Goal: Navigation & Orientation: Find specific page/section

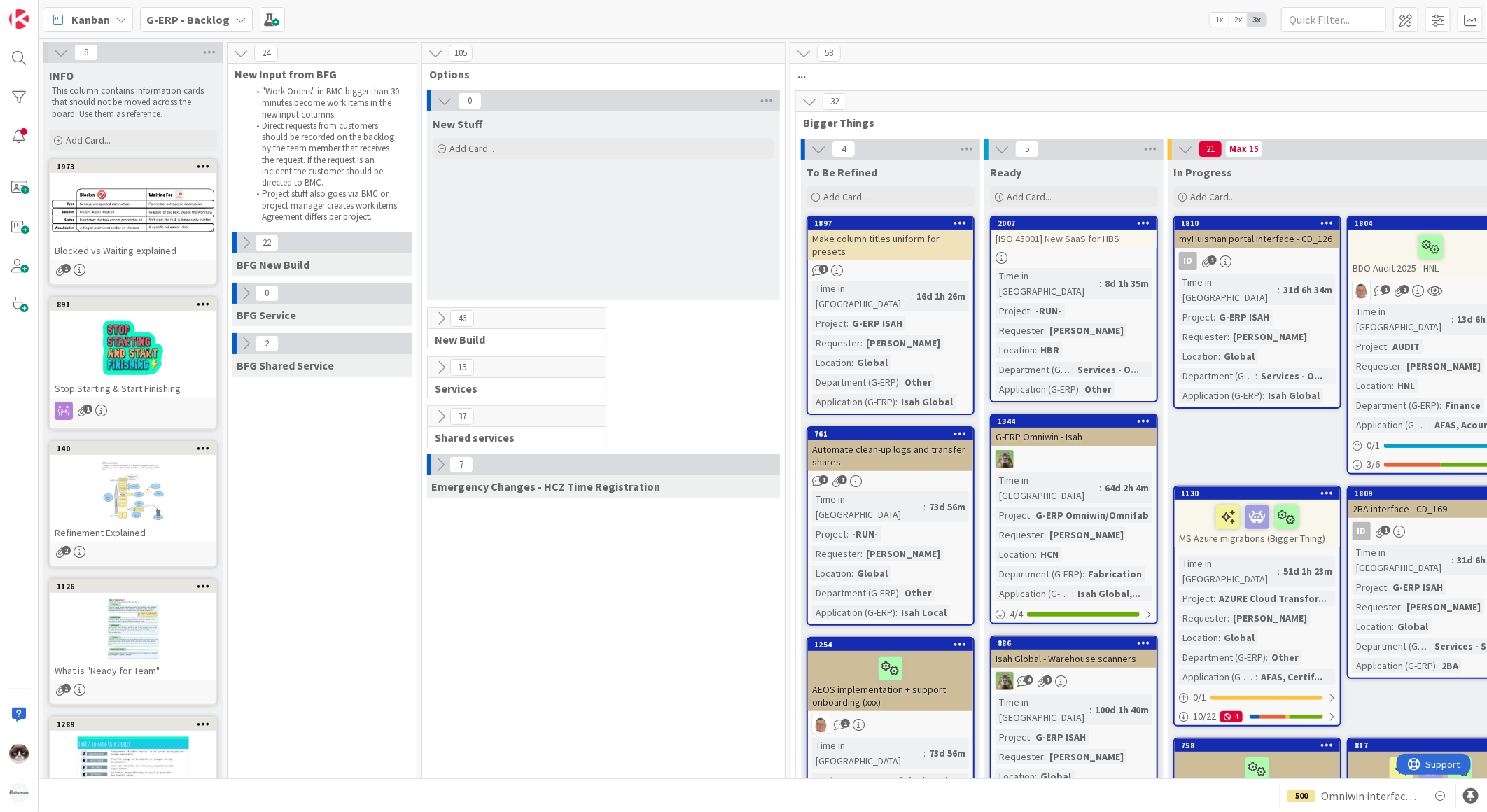
click at [440, 314] on icon at bounding box center [442, 319] width 16 height 16
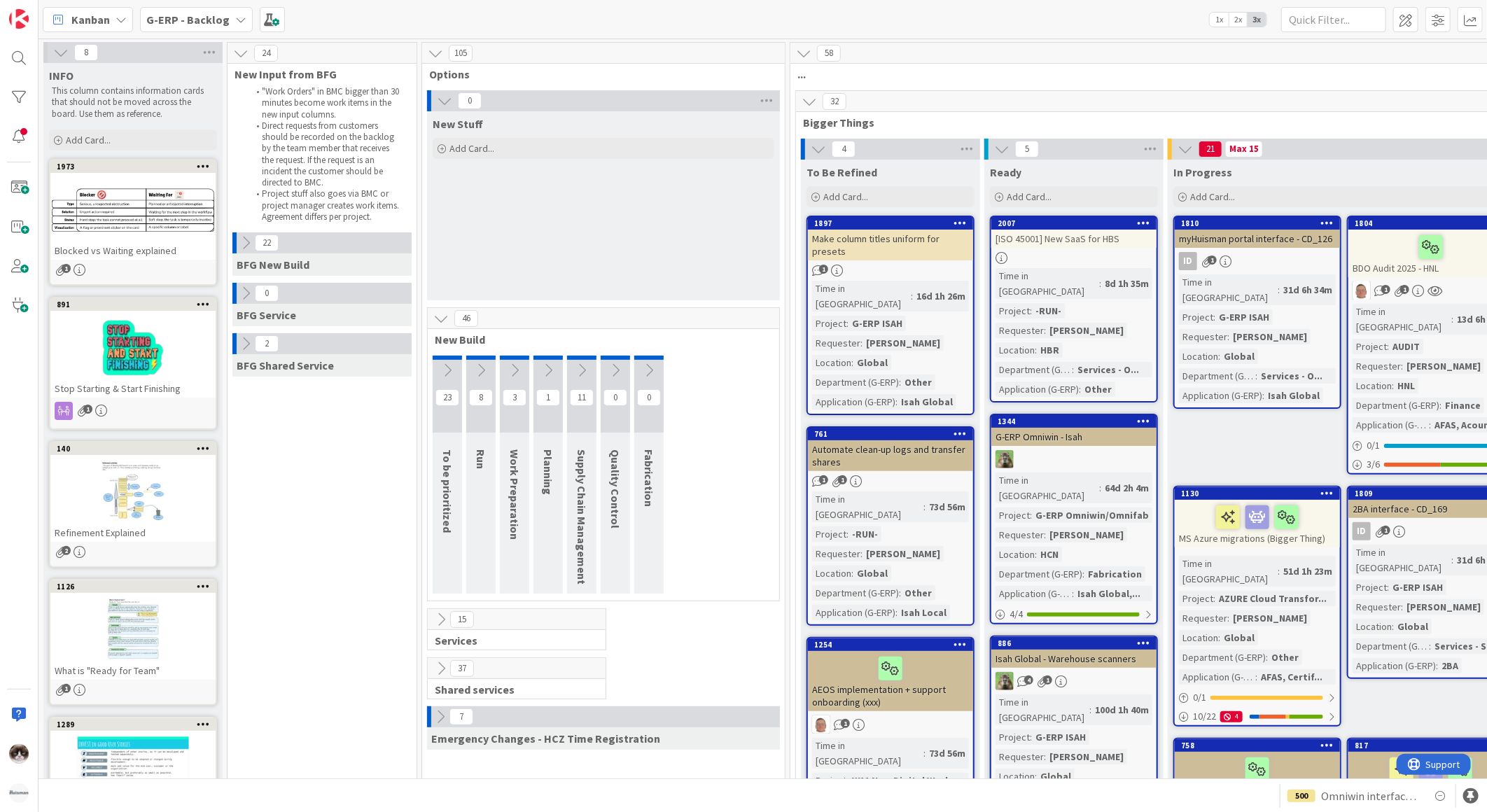
click at [440, 314] on icon at bounding box center [442, 319] width 16 height 16
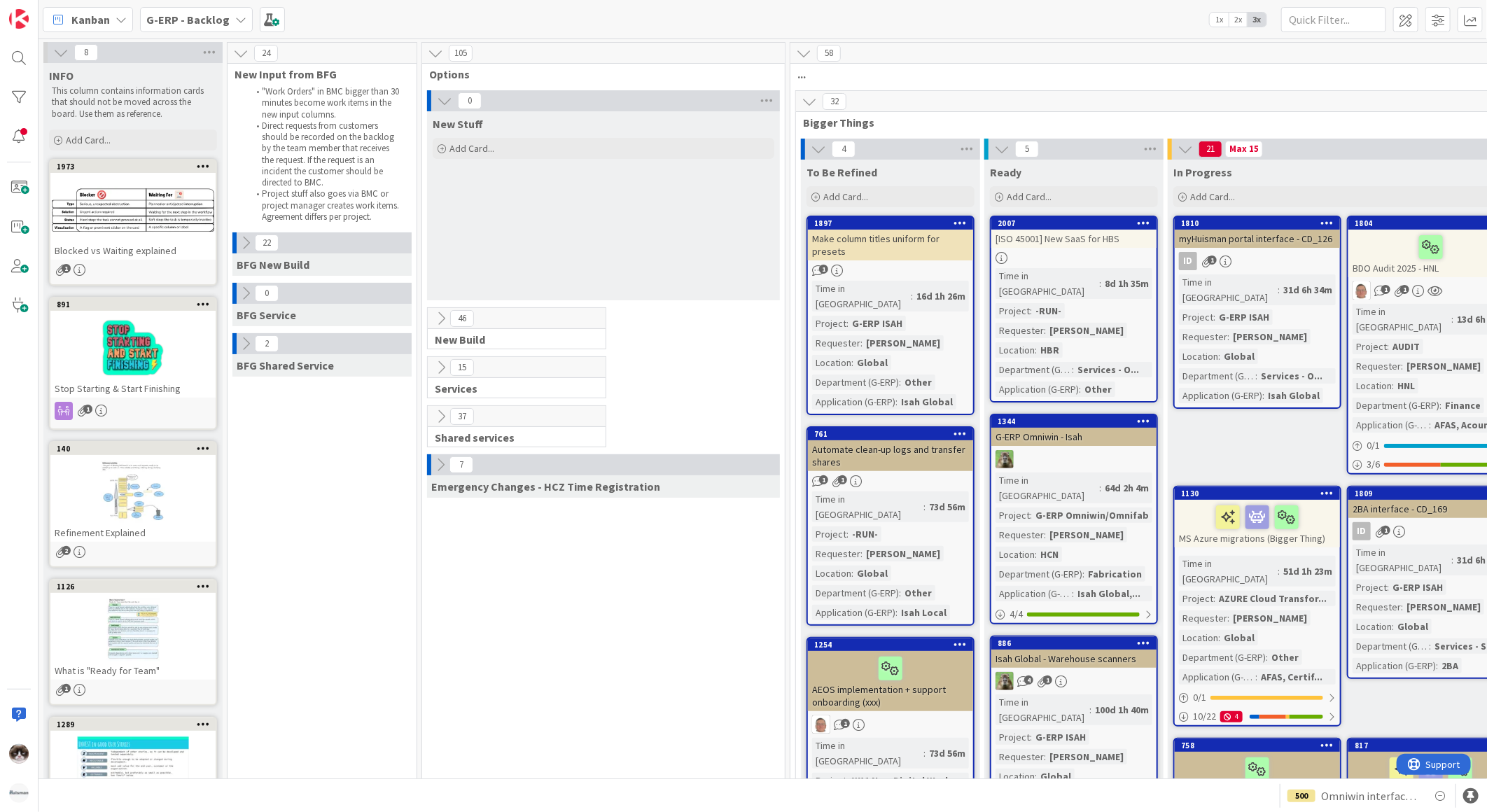
click at [810, 100] on icon at bounding box center [810, 102] width 16 height 16
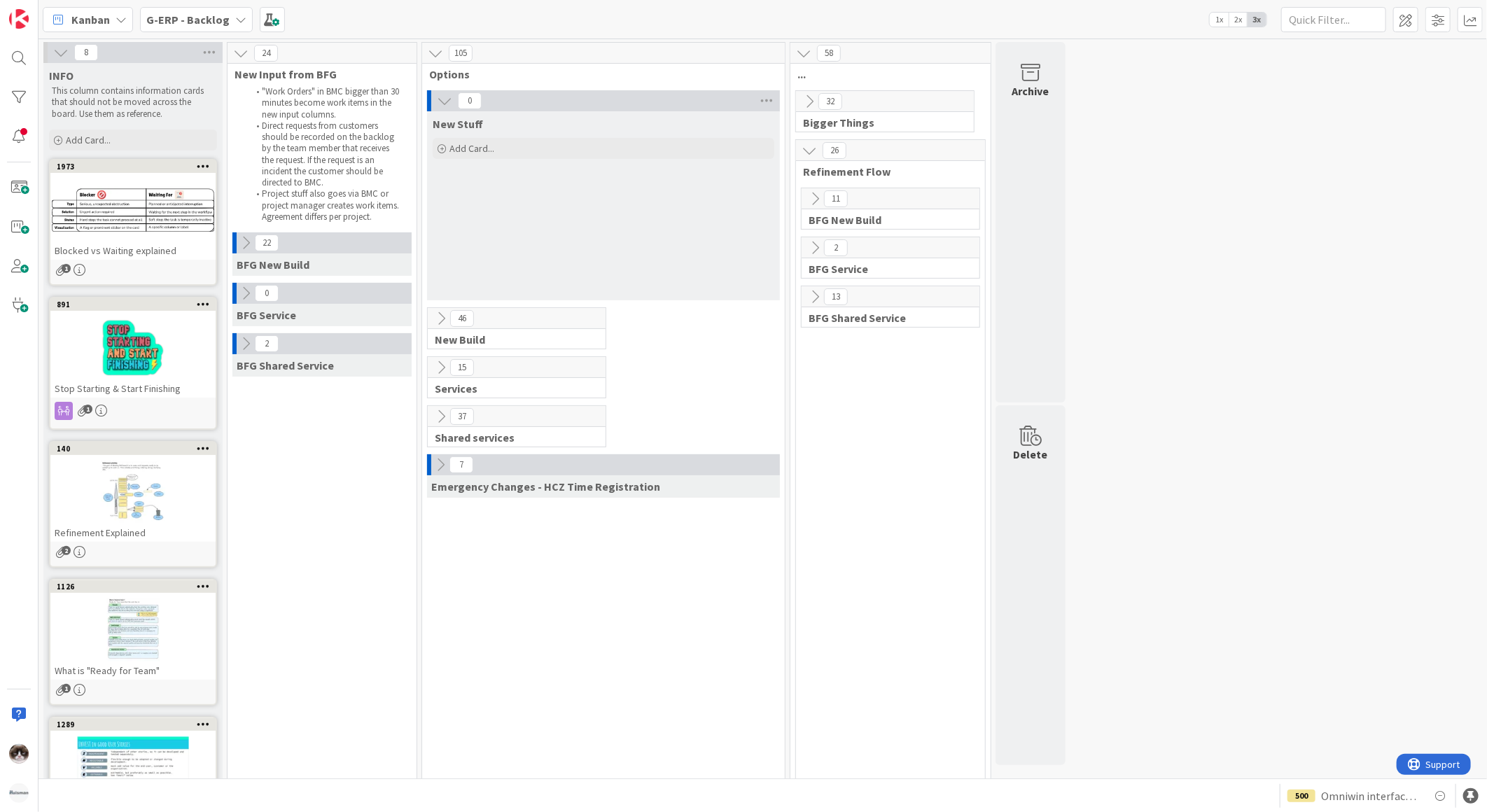
click at [219, 23] on b "G-ERP - Backlog" at bounding box center [188, 20] width 83 height 14
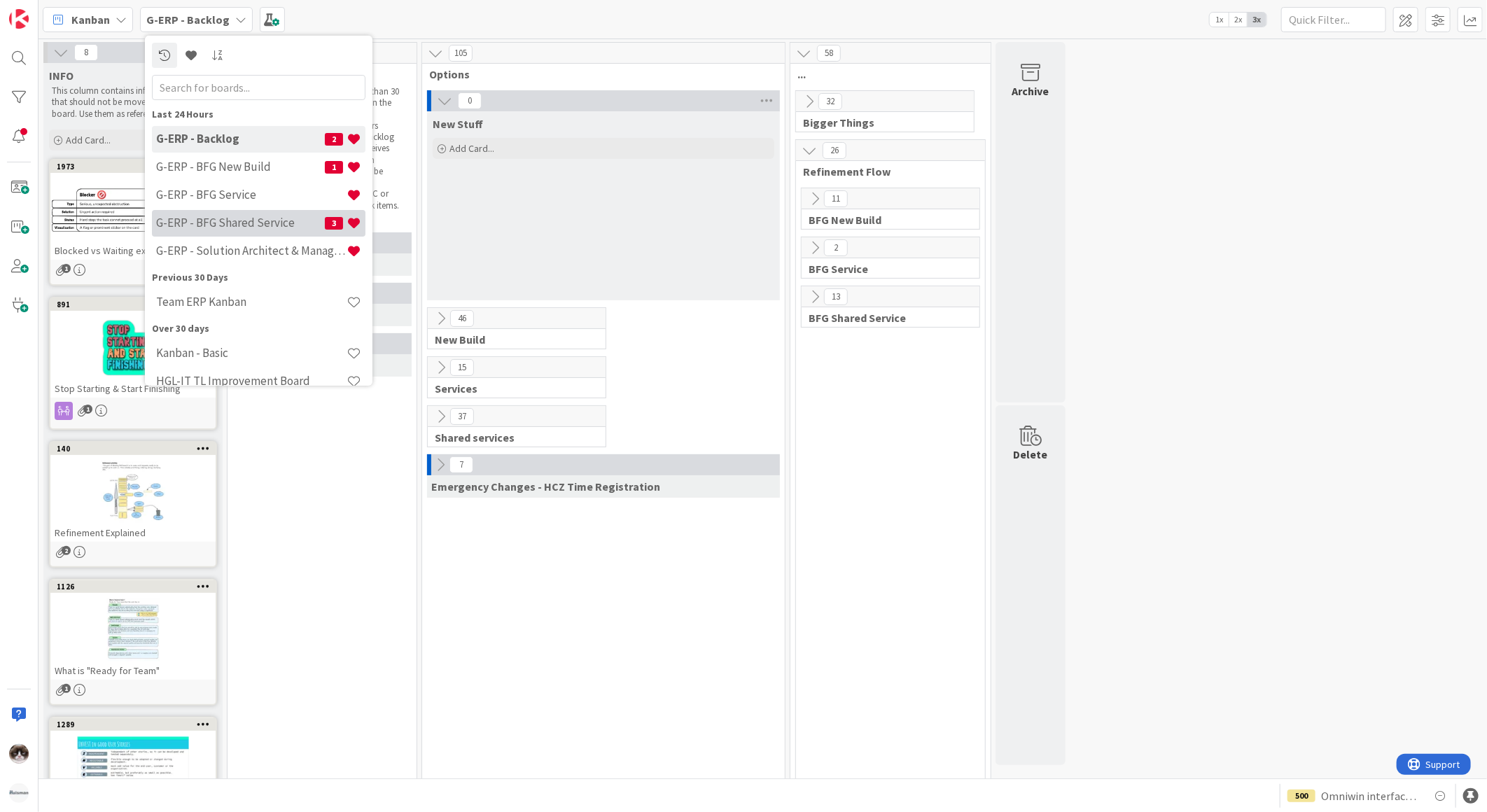
click at [247, 213] on div "G-ERP - BFG Shared Service 3" at bounding box center [258, 222] width 213 height 27
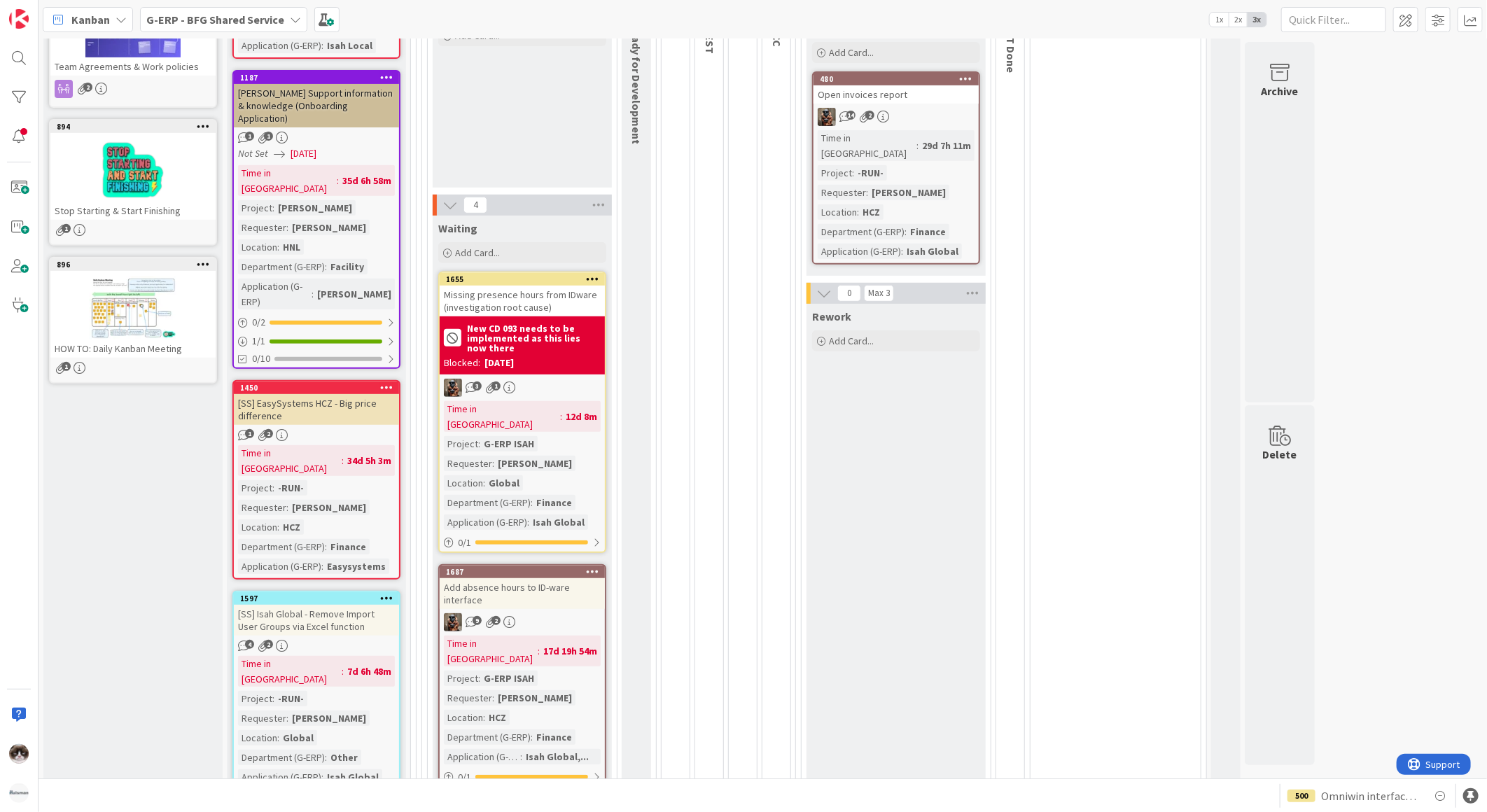
click at [580, 393] on div "3 1" at bounding box center [522, 388] width 165 height 18
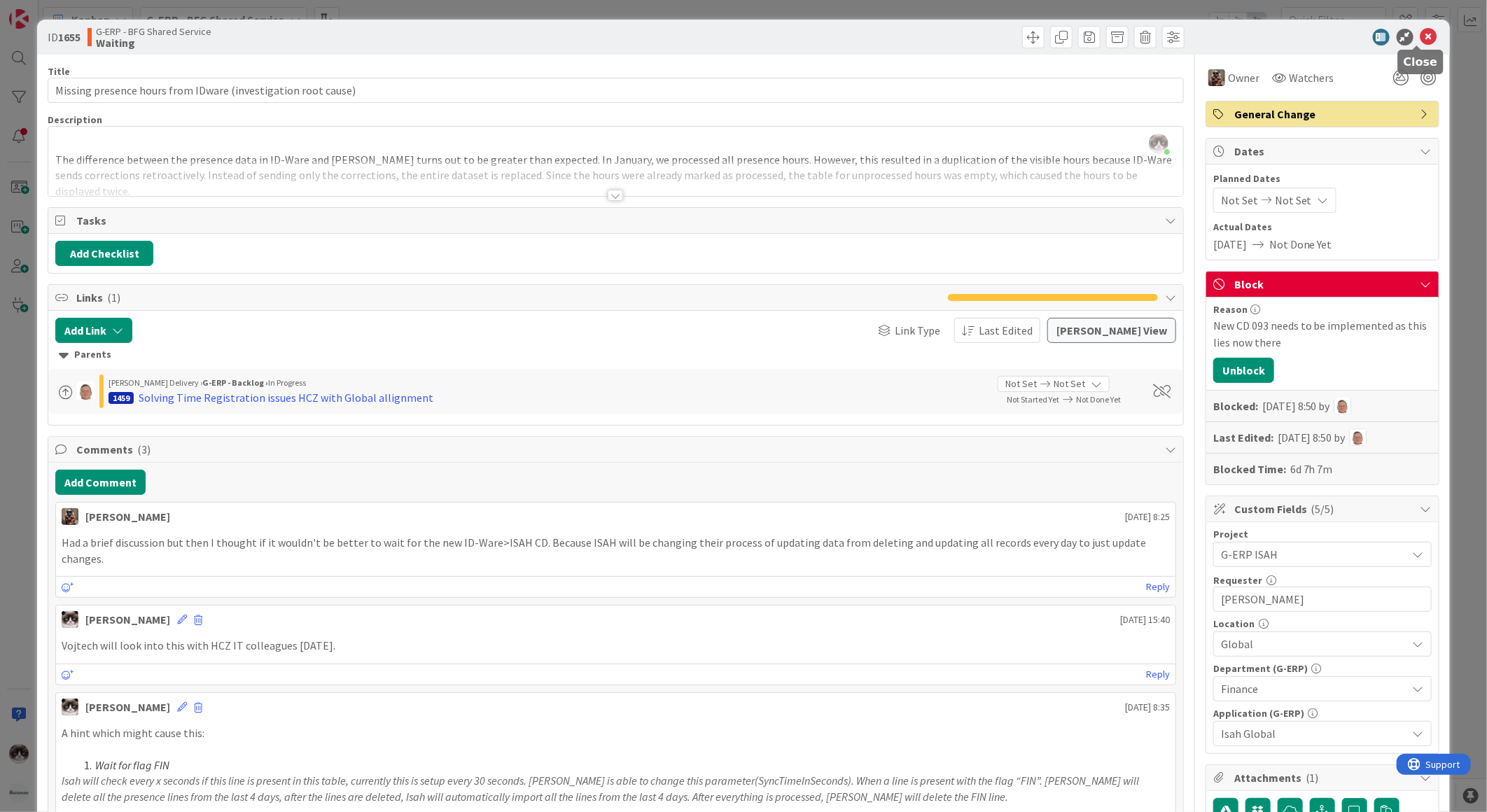
click at [1420, 39] on icon at bounding box center [1428, 37] width 17 height 17
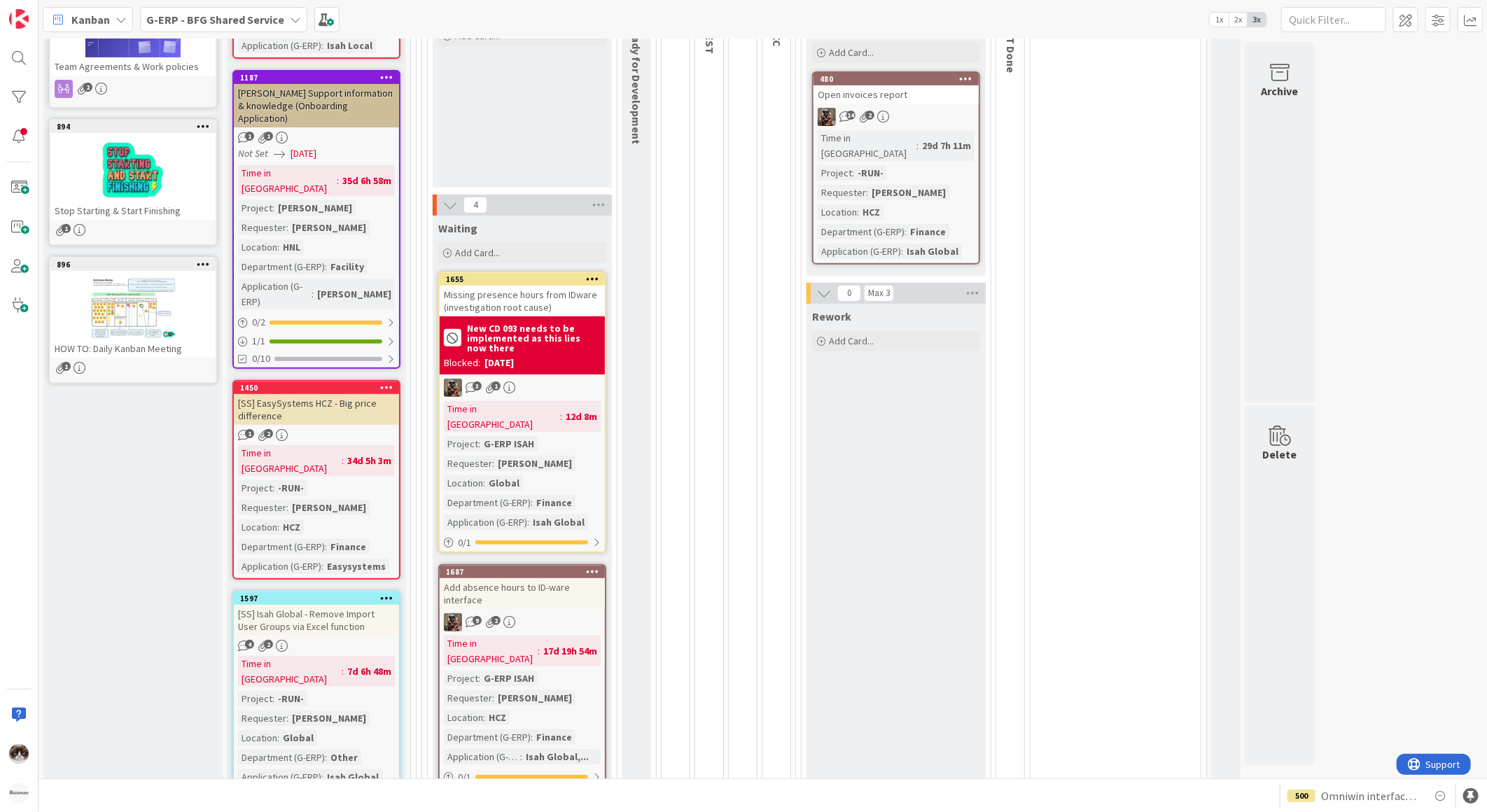
scroll to position [467, 0]
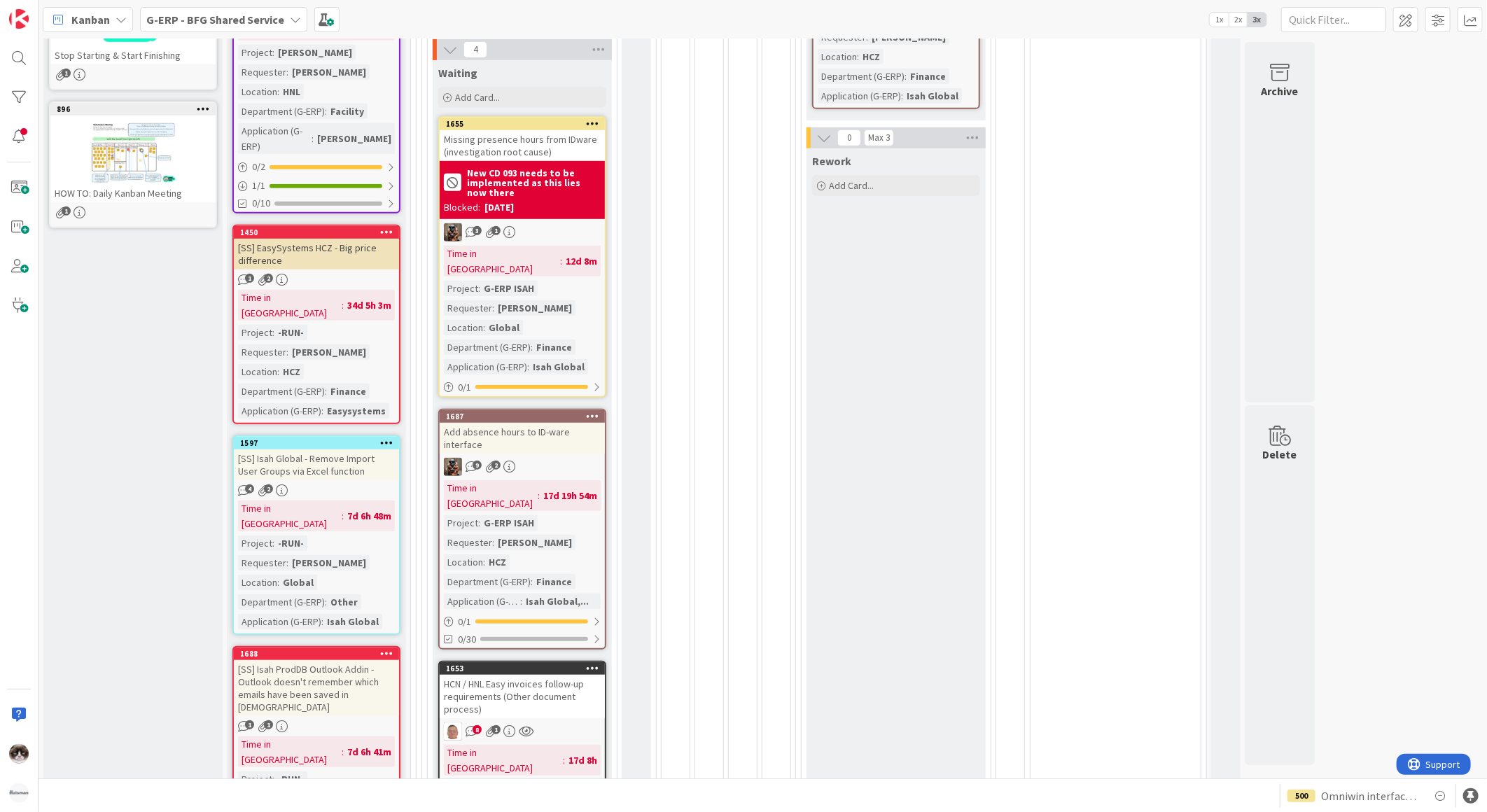
click at [578, 429] on div "Add absence hours to ID-ware interface" at bounding box center [522, 438] width 165 height 31
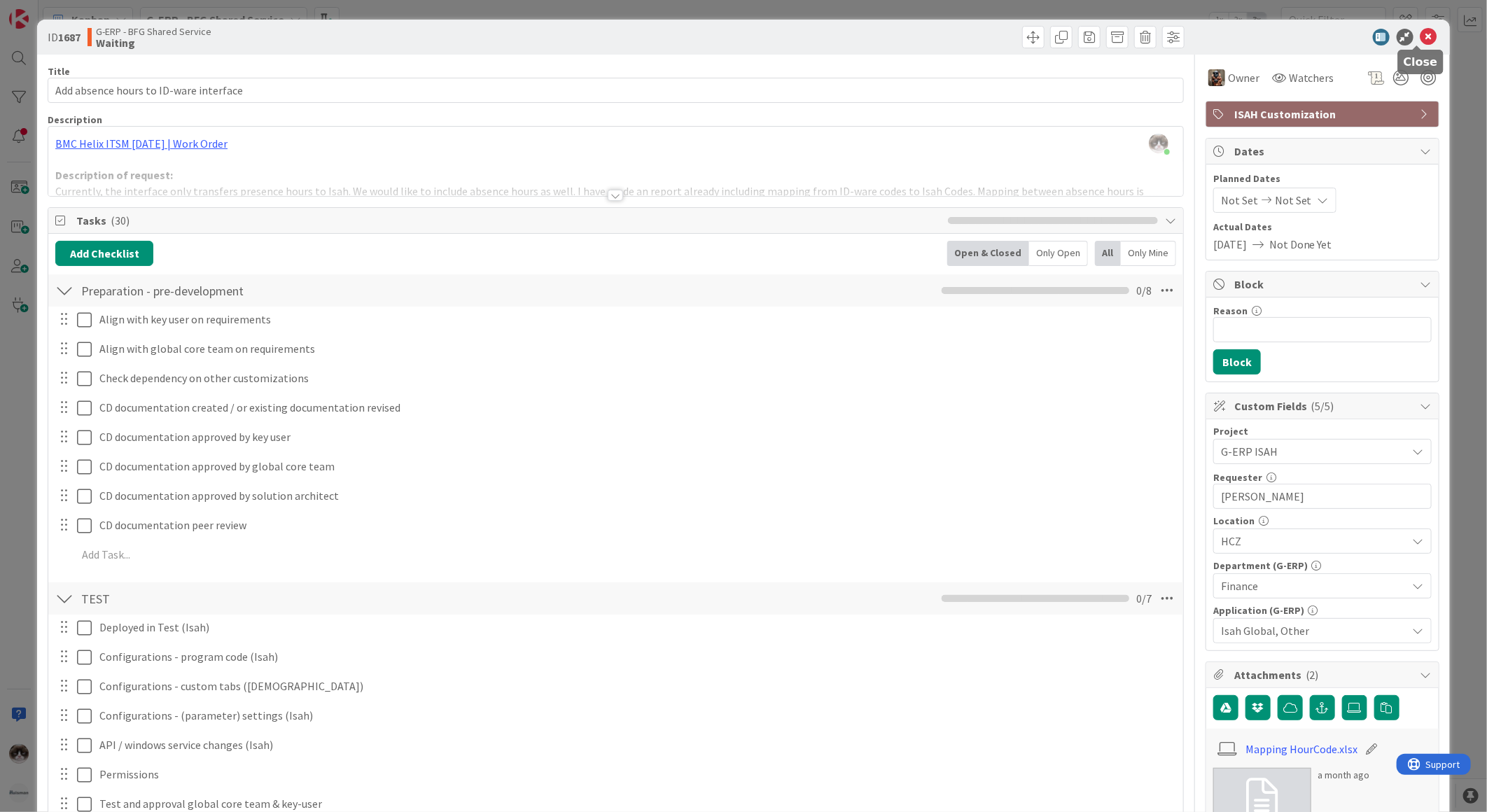
click at [1420, 36] on icon at bounding box center [1428, 37] width 17 height 17
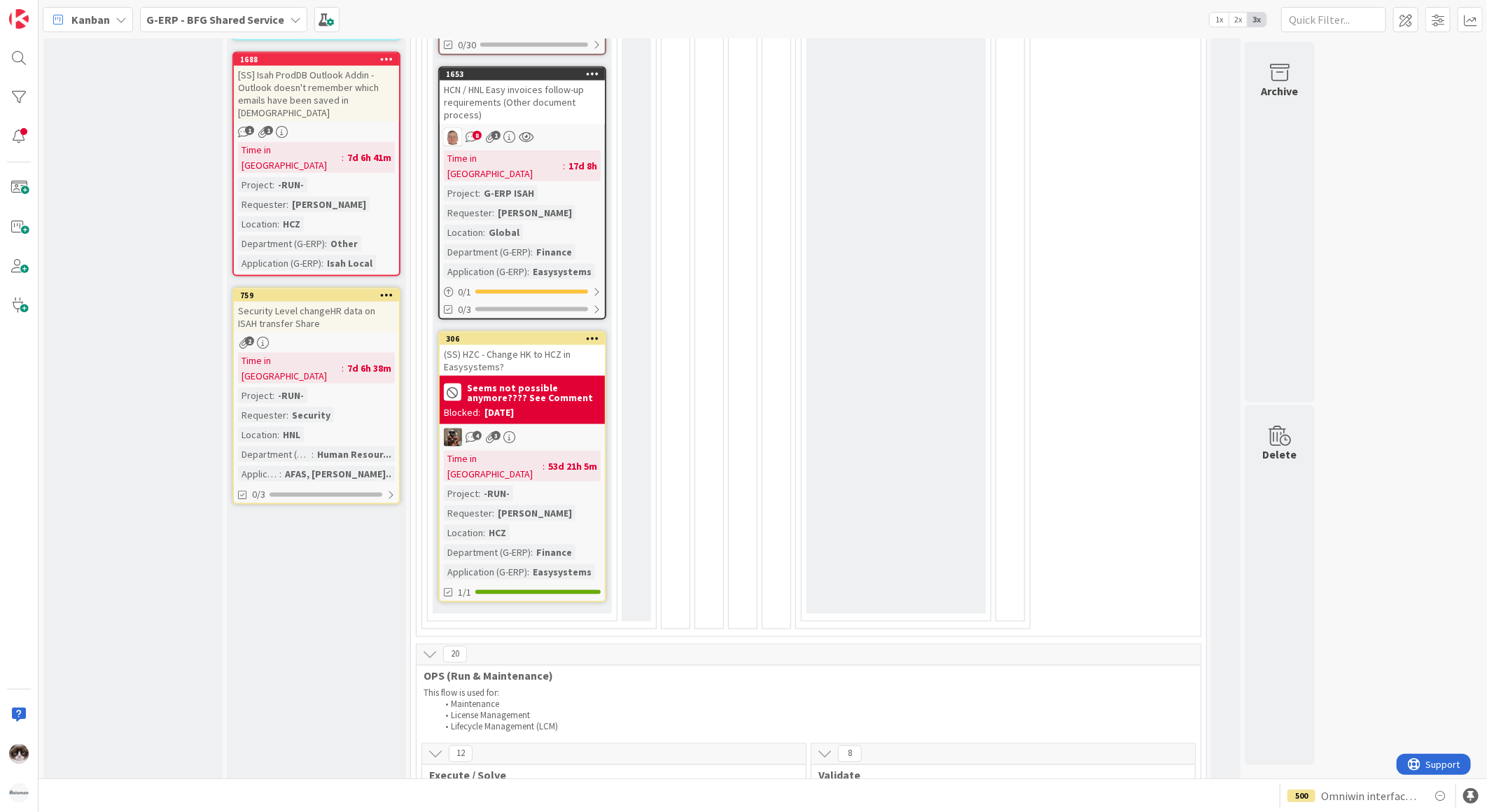
scroll to position [1322, 0]
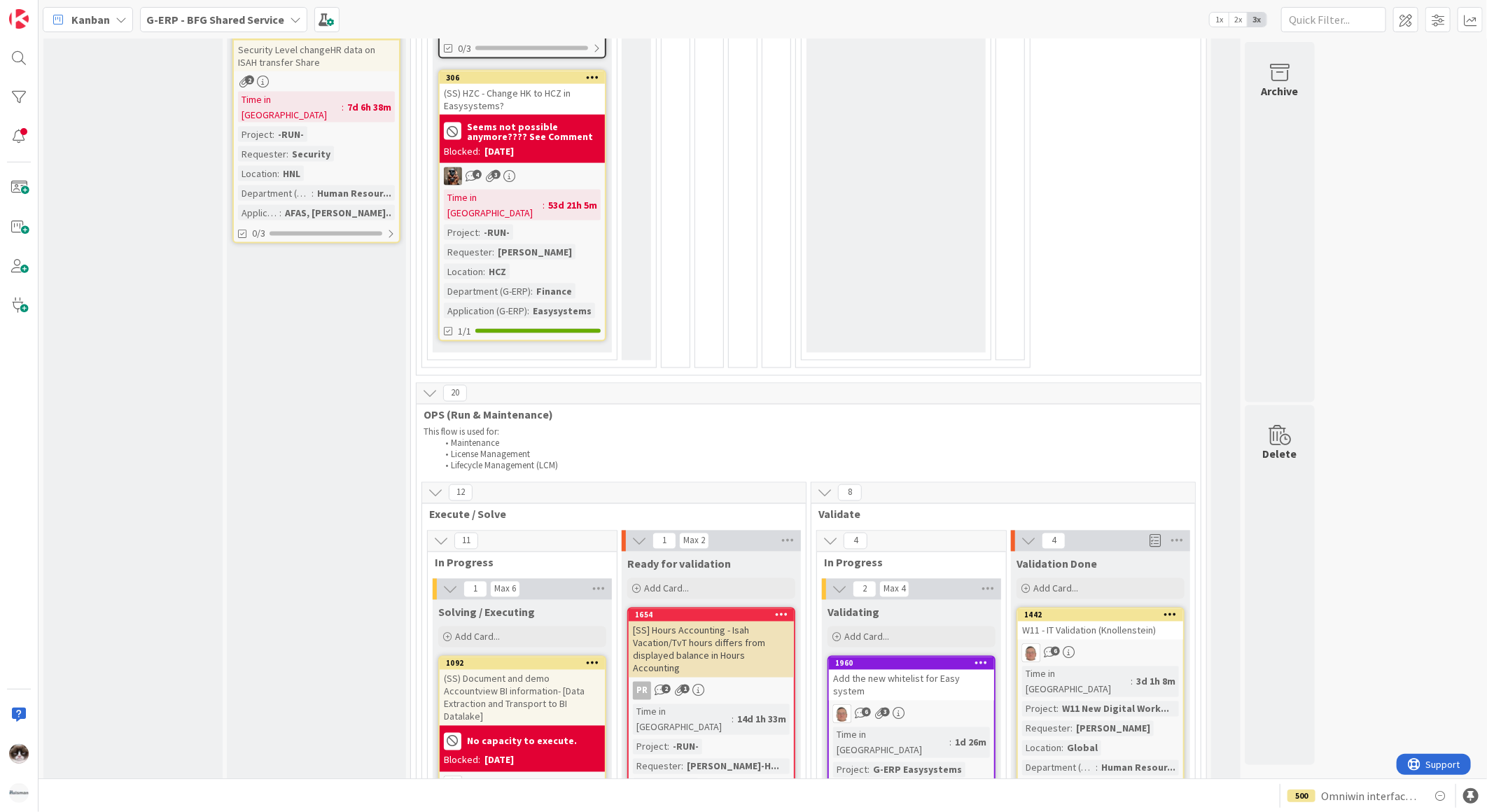
click at [575, 190] on div "Time in Column : 53d 21h 5m Project : -RUN- Requester : [PERSON_NAME] Location …" at bounding box center [522, 254] width 157 height 129
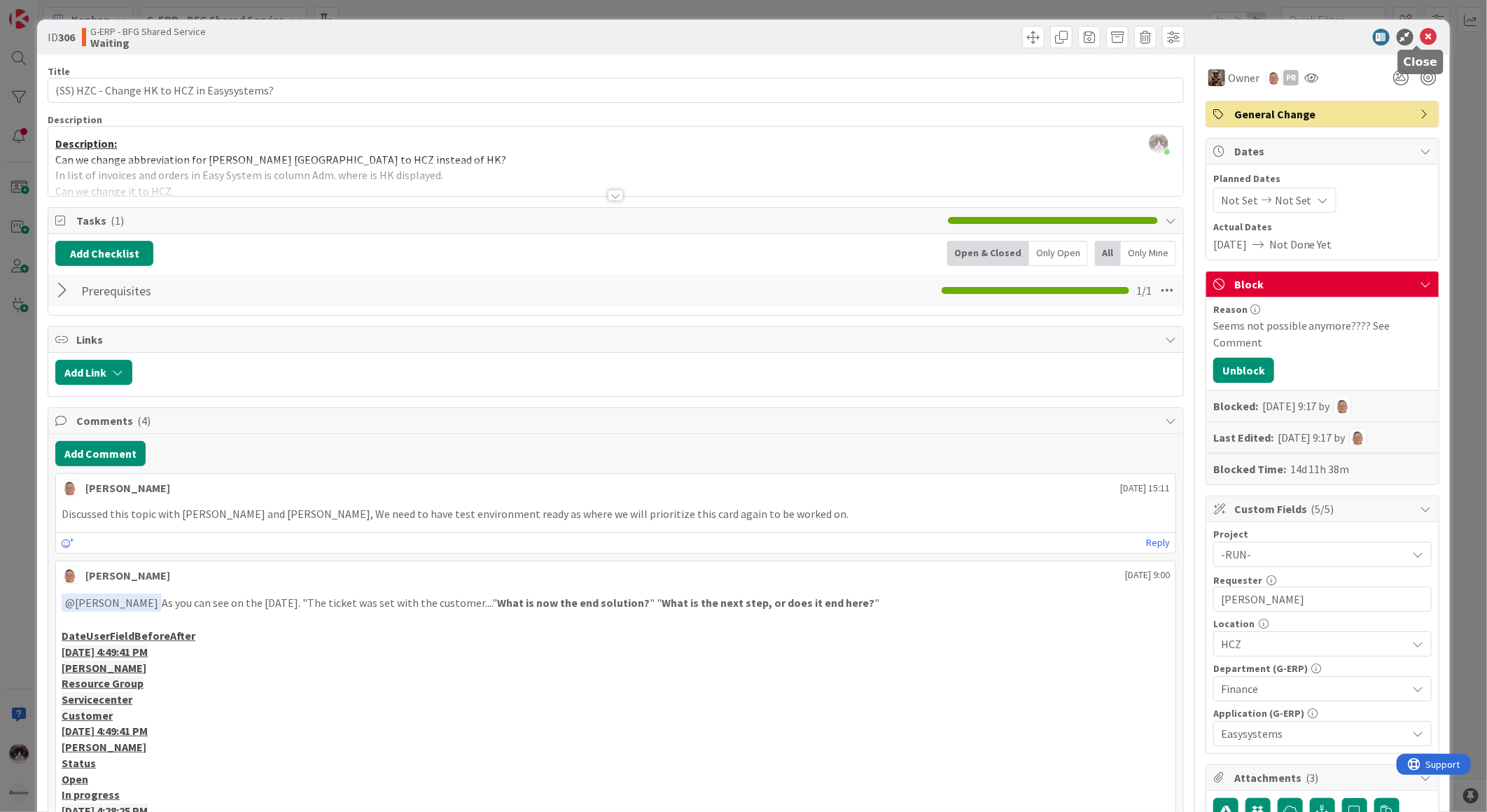
click at [1420, 32] on icon at bounding box center [1428, 37] width 17 height 17
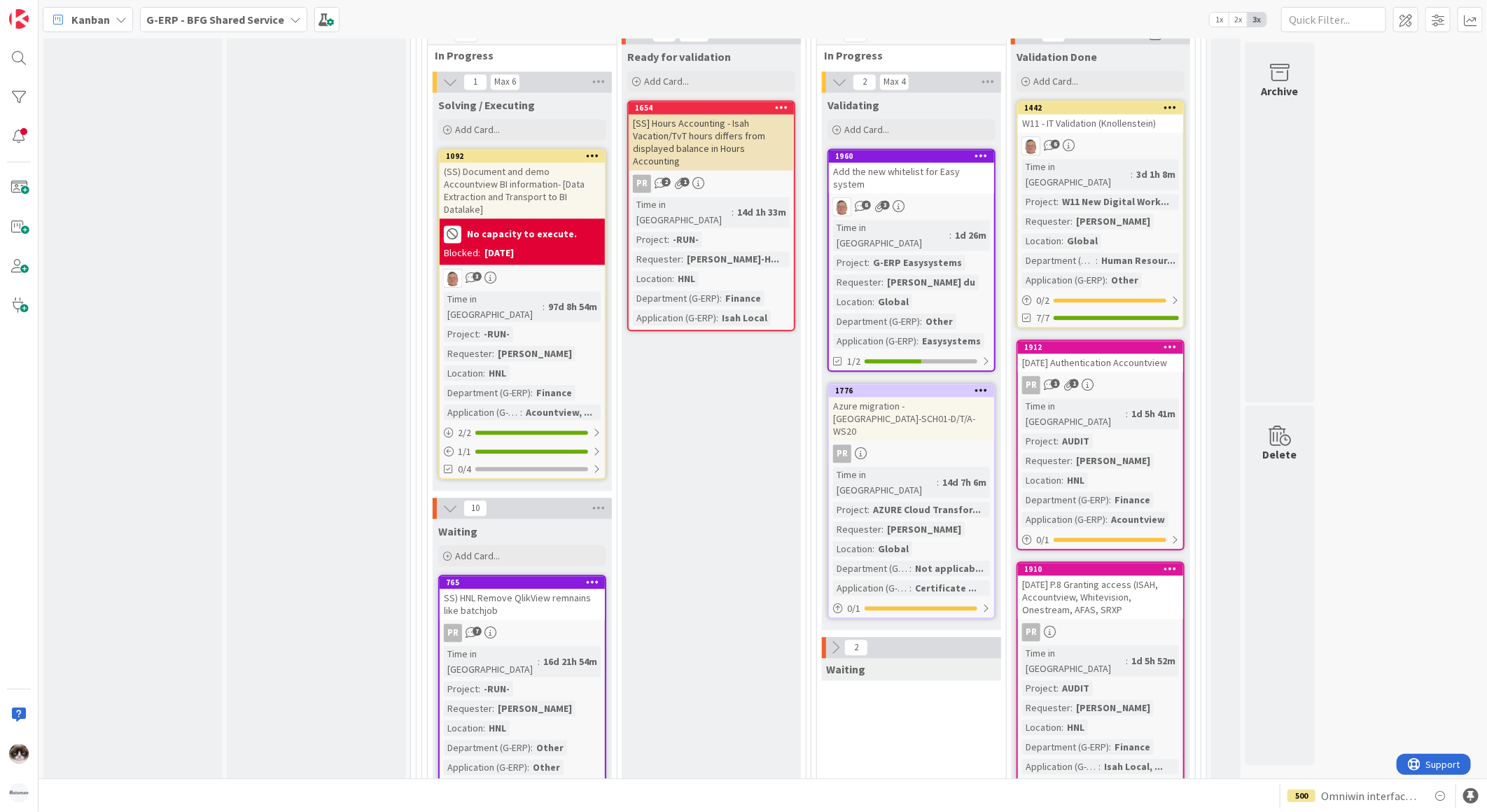
scroll to position [1711, 0]
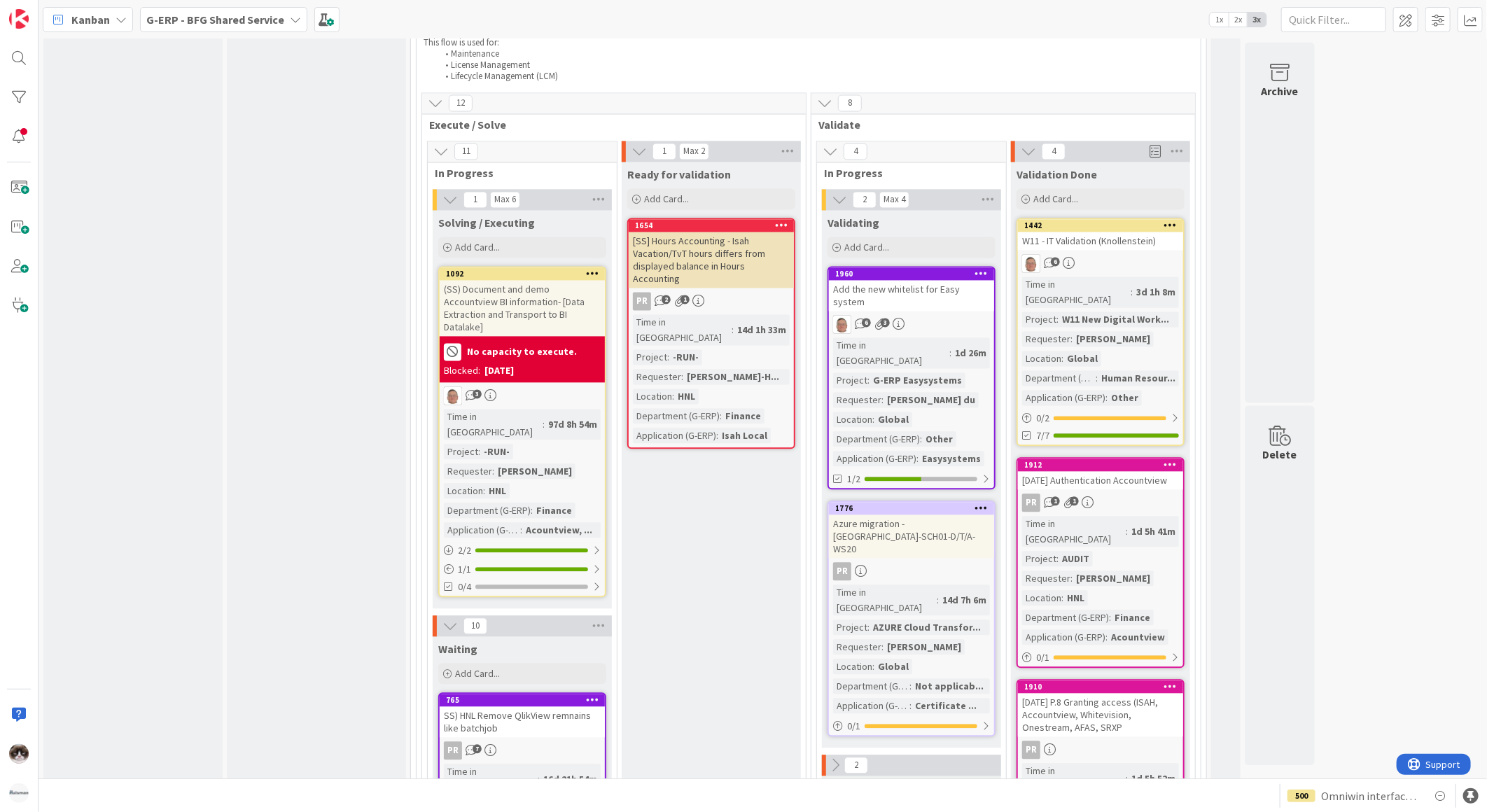
click at [726, 293] on div "PR 2 1" at bounding box center [711, 302] width 165 height 18
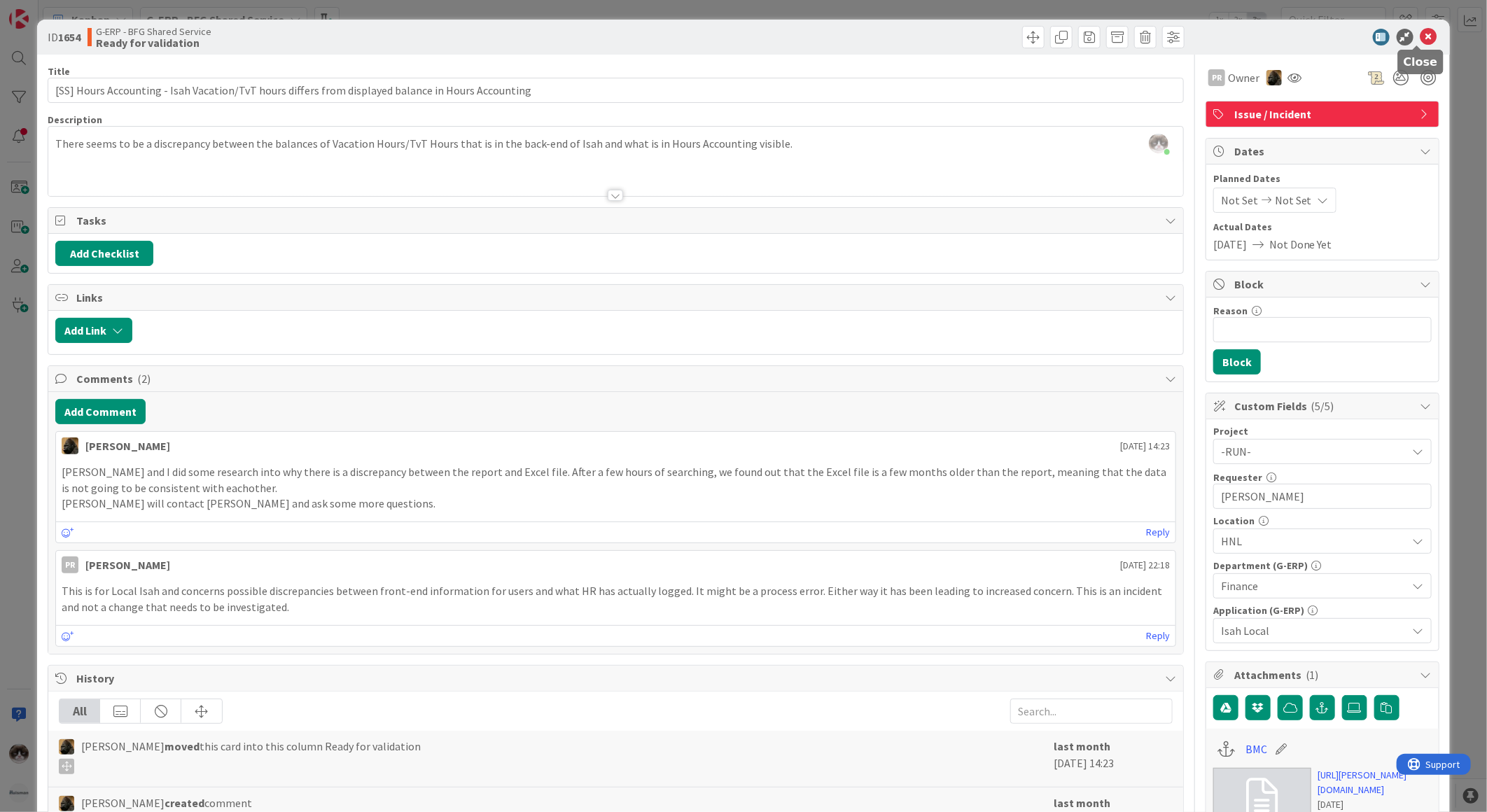
click at [1420, 31] on icon at bounding box center [1428, 37] width 17 height 17
